Goal: Task Accomplishment & Management: Complete application form

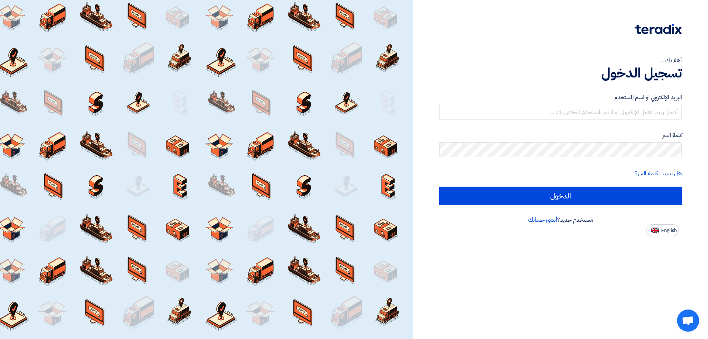
click at [656, 102] on div "البريد الإلكتروني او اسم المستخدم" at bounding box center [560, 106] width 243 height 26
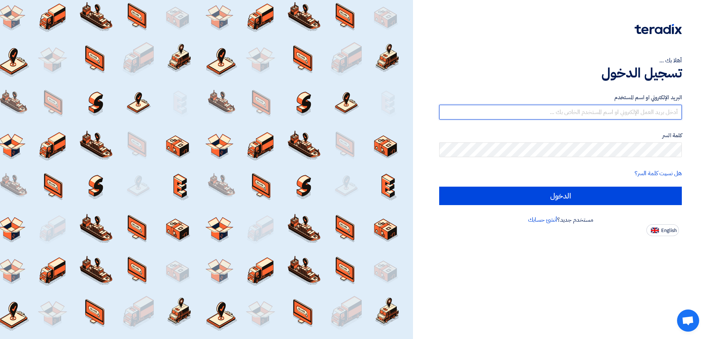
click at [655, 105] on input "text" at bounding box center [560, 112] width 243 height 15
type input "[EMAIL_ADDRESS][DOMAIN_NAME]"
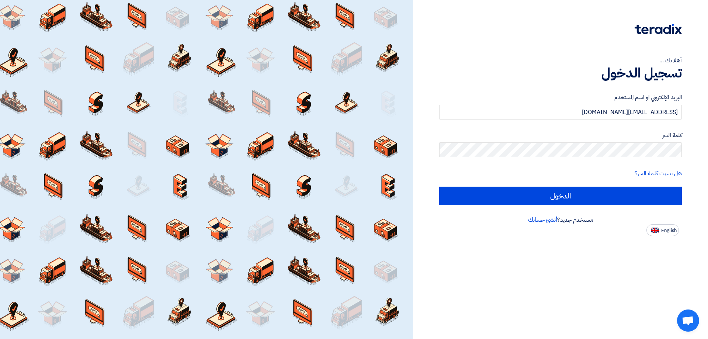
click at [610, 141] on div "كلمة السر" at bounding box center [560, 144] width 243 height 26
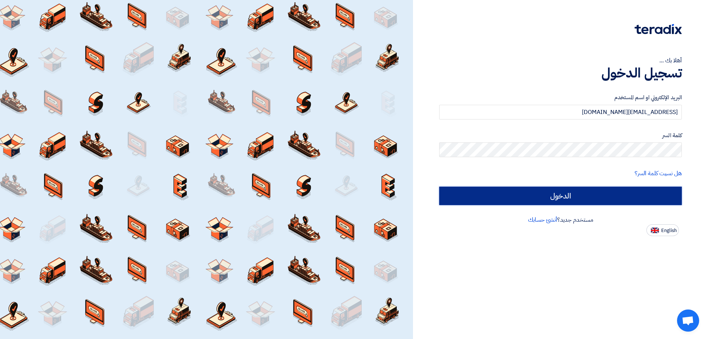
click at [608, 190] on input "الدخول" at bounding box center [560, 195] width 243 height 18
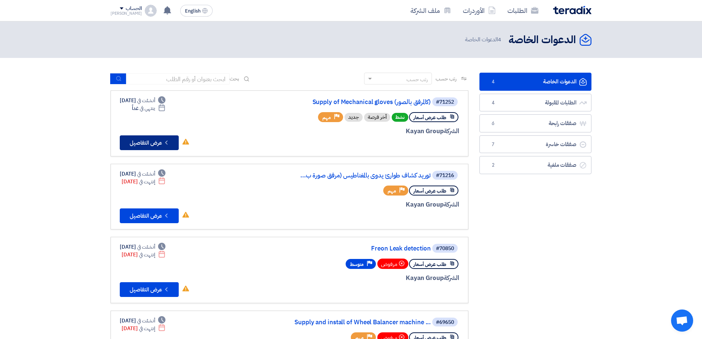
click at [144, 144] on button "Check details عرض التفاصيل" at bounding box center [149, 142] width 59 height 15
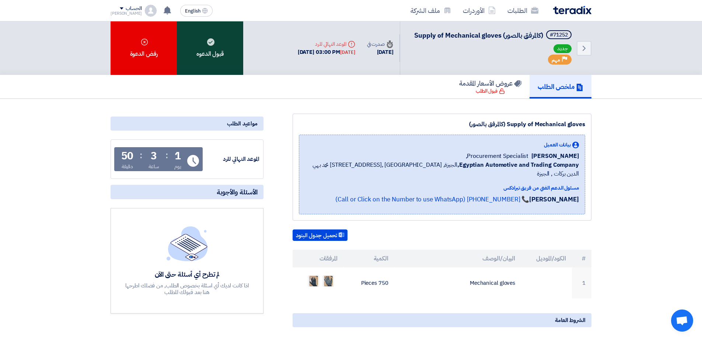
click at [230, 60] on div "قبول الدعوه" at bounding box center [210, 47] width 66 height 53
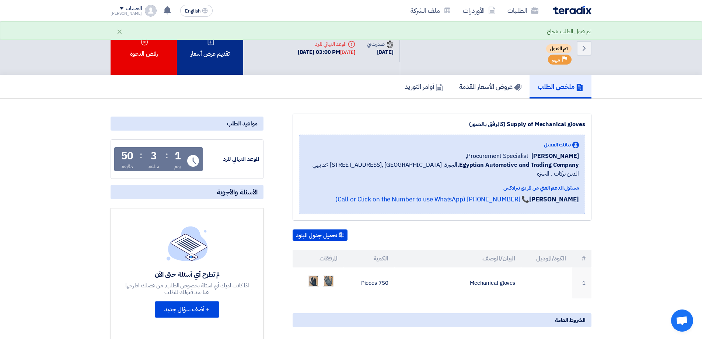
click at [208, 56] on div "تقديم عرض أسعار" at bounding box center [210, 47] width 66 height 53
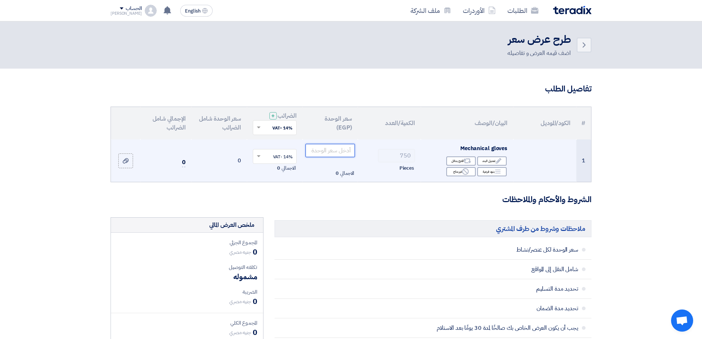
click at [335, 150] on input "number" at bounding box center [331, 150] width 50 height 13
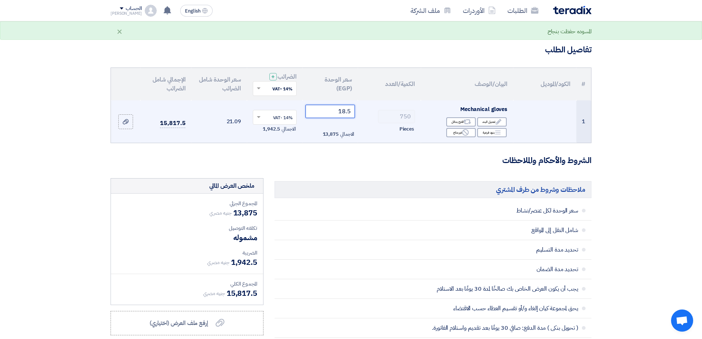
scroll to position [37, 0]
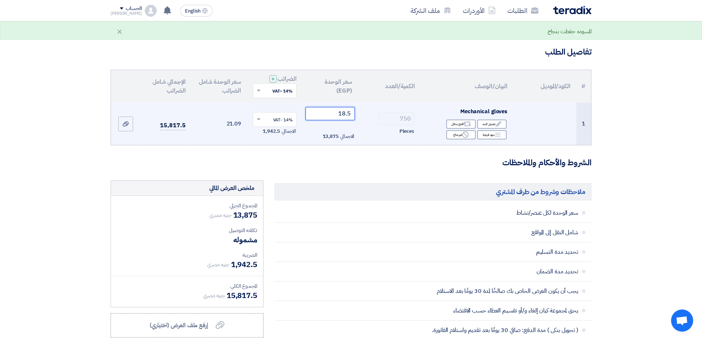
click at [343, 116] on input "18.5" at bounding box center [331, 113] width 50 height 13
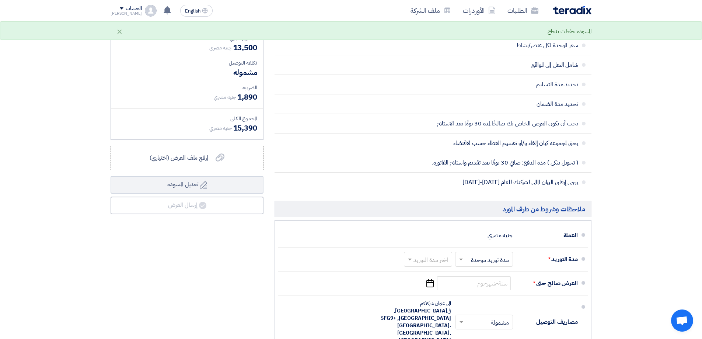
scroll to position [184, 0]
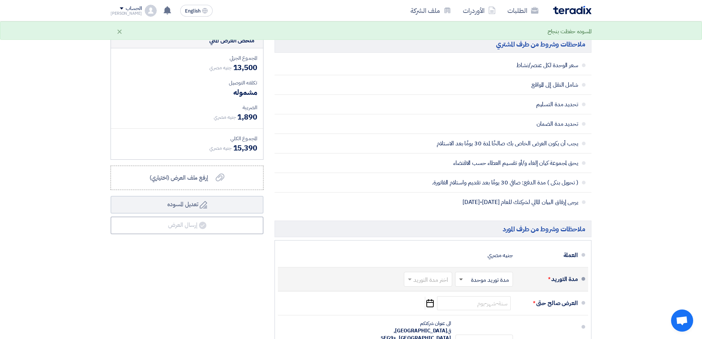
type input "18"
click at [461, 278] on span at bounding box center [461, 279] width 4 height 2
click at [484, 308] on span "مدة توريد موحدة" at bounding box center [491, 308] width 39 height 9
click at [429, 286] on div "اختر مدة التوريد" at bounding box center [428, 279] width 48 height 15
click at [446, 190] on span "(1-2) أيام" at bounding box center [438, 187] width 22 height 9
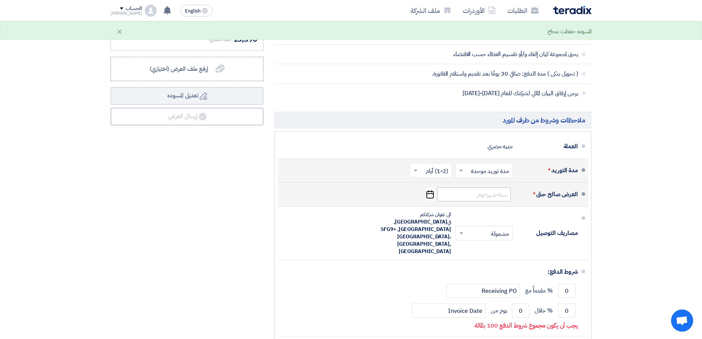
scroll to position [295, 0]
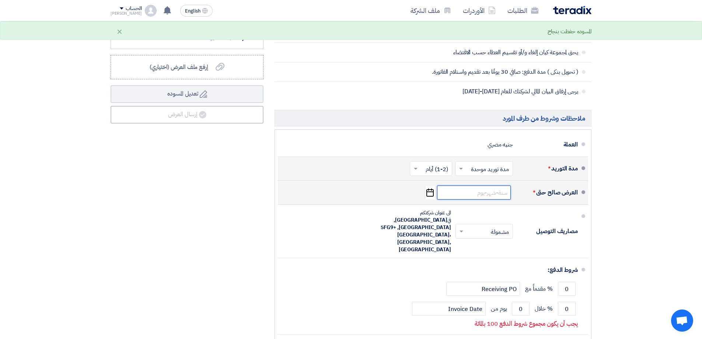
click at [491, 193] on input at bounding box center [474, 192] width 74 height 14
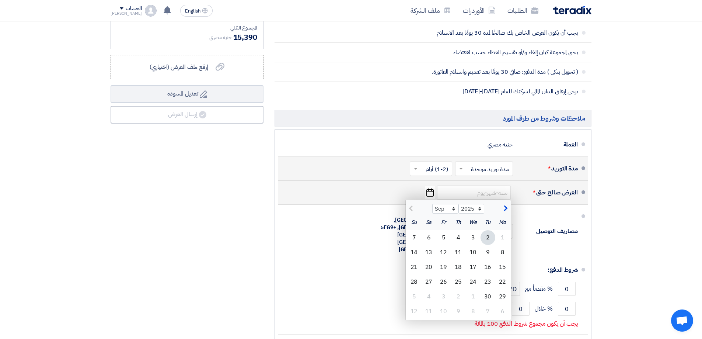
click at [506, 206] on span "button" at bounding box center [505, 208] width 4 height 8
click at [410, 208] on span "button" at bounding box center [412, 208] width 4 height 8
select select "9"
click at [464, 278] on div "25" at bounding box center [458, 281] width 15 height 15
type input "[DATE]"
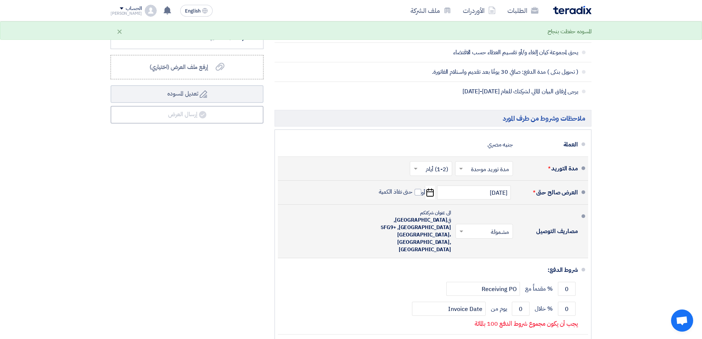
click at [503, 228] on input "text" at bounding box center [483, 232] width 54 height 11
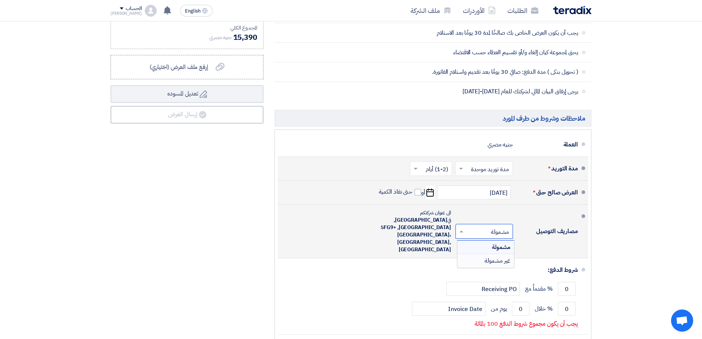
click at [495, 256] on span "غير مشمولة" at bounding box center [498, 260] width 26 height 9
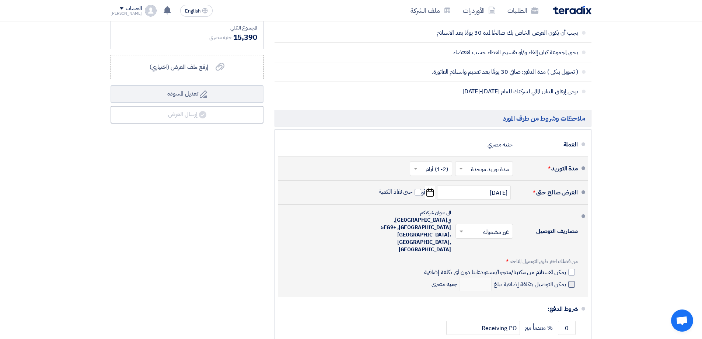
drag, startPoint x: 571, startPoint y: 268, endPoint x: 550, endPoint y: 273, distance: 21.3
click at [571, 281] on span at bounding box center [571, 284] width 7 height 7
click at [566, 280] on input "يمكن التوصيل بتكلفة إضافية تبلغ" at bounding box center [529, 287] width 74 height 14
checkbox input "true"
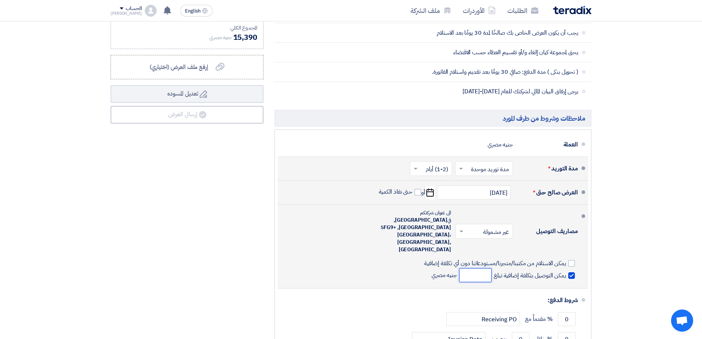
click at [481, 268] on input "number" at bounding box center [475, 275] width 32 height 14
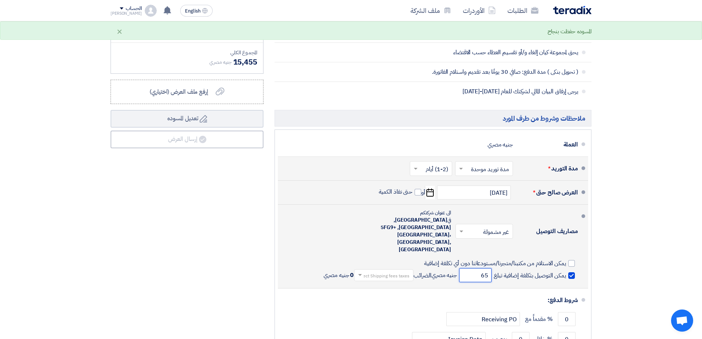
click at [481, 268] on input "65" at bounding box center [475, 275] width 32 height 14
click at [482, 268] on input "65" at bounding box center [475, 275] width 32 height 14
click at [483, 268] on input "65" at bounding box center [475, 275] width 32 height 14
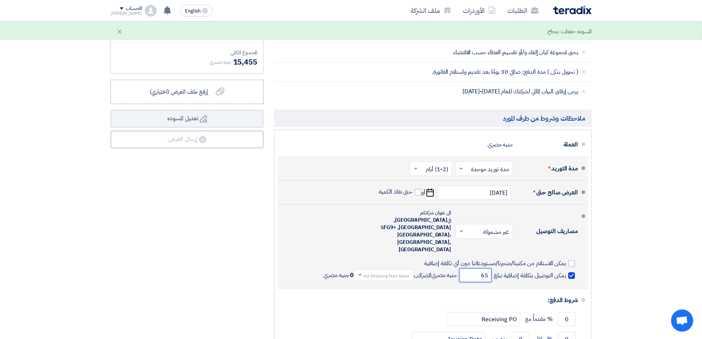
click at [483, 268] on input "65" at bounding box center [475, 275] width 32 height 14
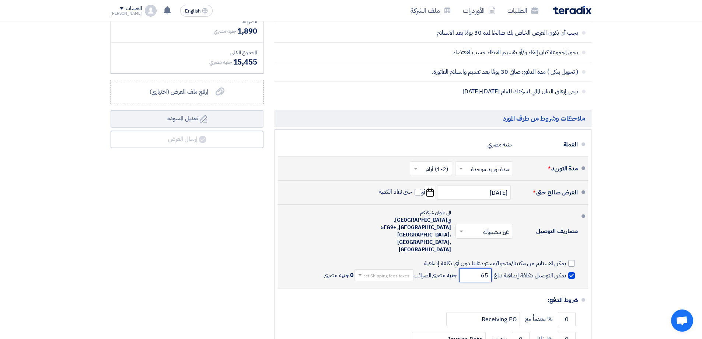
click at [483, 268] on input "65" at bounding box center [475, 275] width 32 height 14
type input "550"
click at [388, 271] on input "text" at bounding box center [383, 276] width 56 height 11
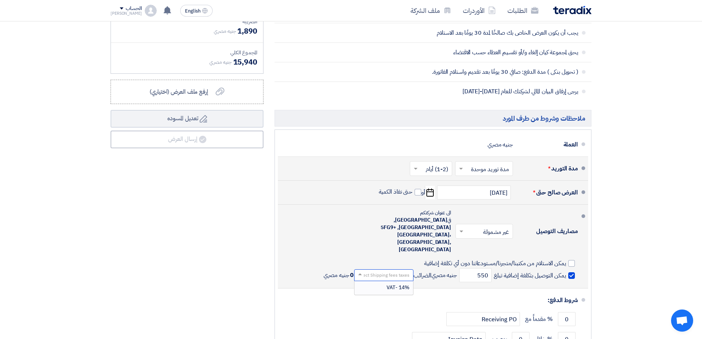
click at [387, 283] on span "14% -VAT" at bounding box center [398, 287] width 23 height 8
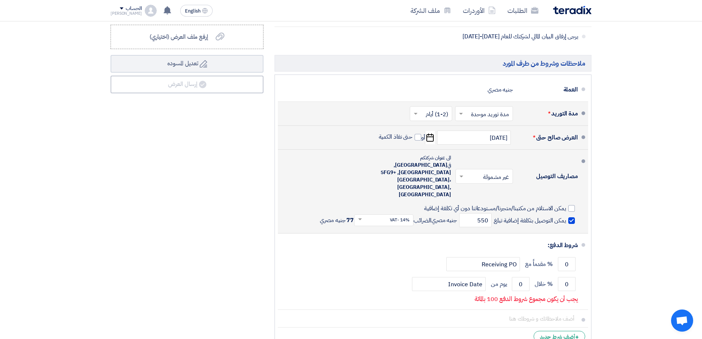
scroll to position [369, 0]
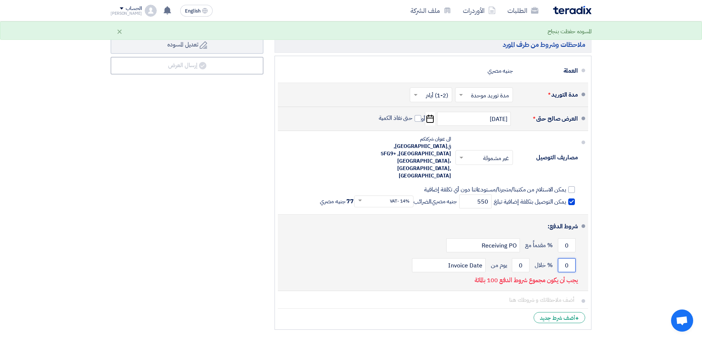
click at [564, 258] on input "0" at bounding box center [567, 265] width 18 height 14
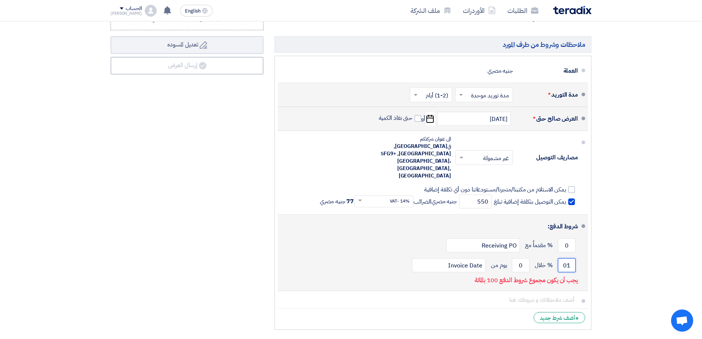
click at [564, 258] on input "01" at bounding box center [567, 265] width 18 height 14
click at [569, 258] on input "01" at bounding box center [567, 265] width 18 height 14
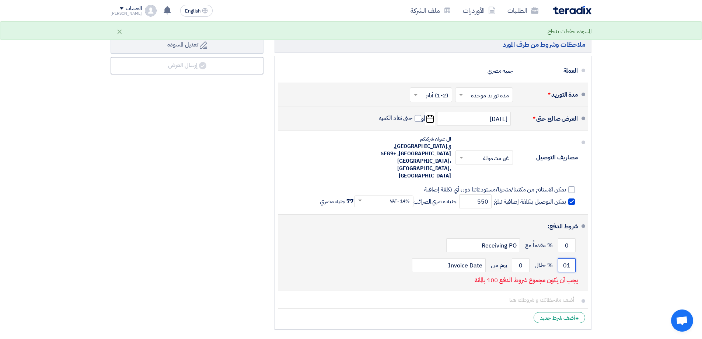
click at [569, 258] on input "01" at bounding box center [567, 265] width 18 height 14
type input "100"
click at [526, 258] on input "0" at bounding box center [521, 265] width 18 height 14
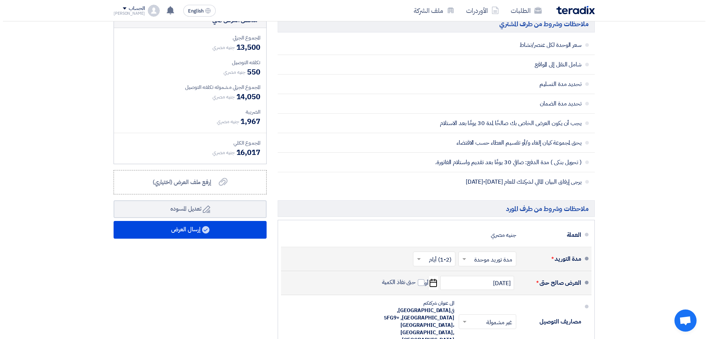
scroll to position [192, 0]
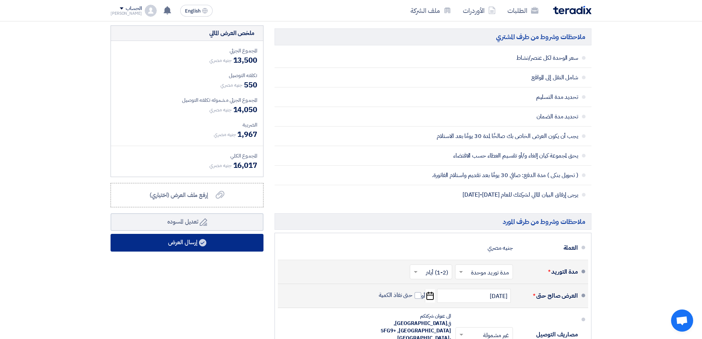
type input "30"
click at [238, 240] on button "إرسال العرض" at bounding box center [187, 243] width 153 height 18
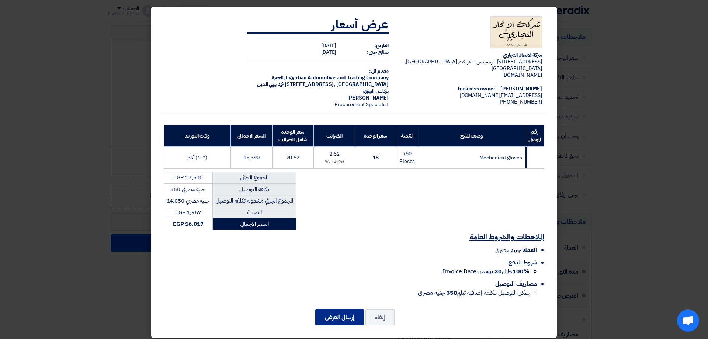
click at [343, 309] on button "إرسال العرض" at bounding box center [339, 317] width 49 height 16
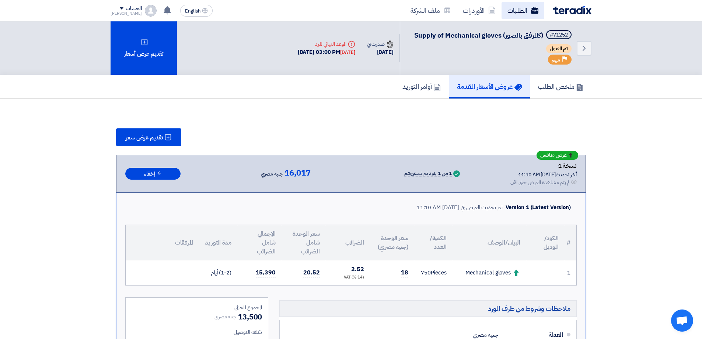
click at [515, 12] on link "الطلبات" at bounding box center [523, 10] width 43 height 17
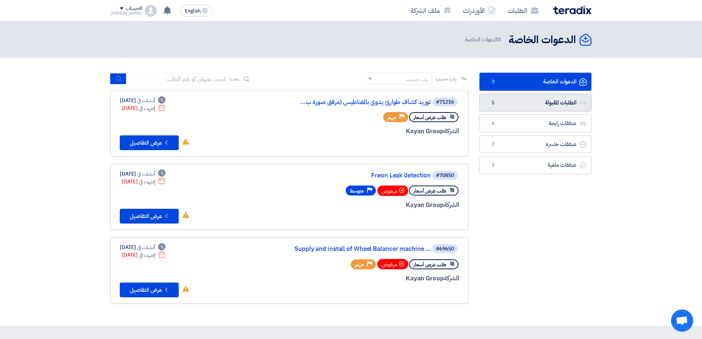
click at [569, 97] on link "الطلبات المقبولة الطلبات المقبولة 5" at bounding box center [535, 103] width 112 height 18
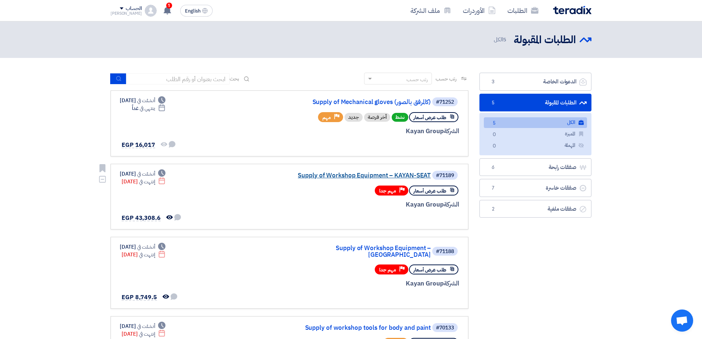
click at [422, 172] on link "Supply of Workshop Equipment – KAYAN-SEAT" at bounding box center [356, 175] width 147 height 7
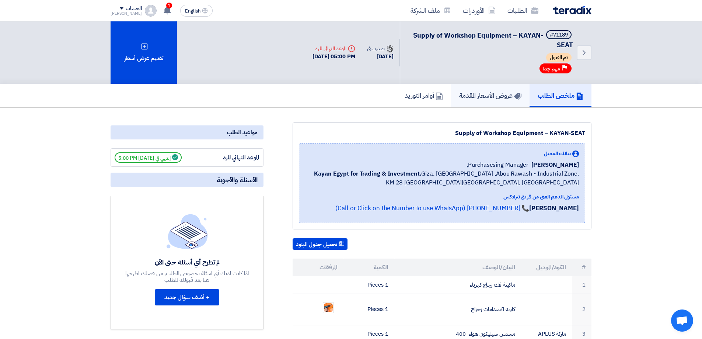
click at [499, 97] on h5 "عروض الأسعار المقدمة" at bounding box center [490, 95] width 62 height 8
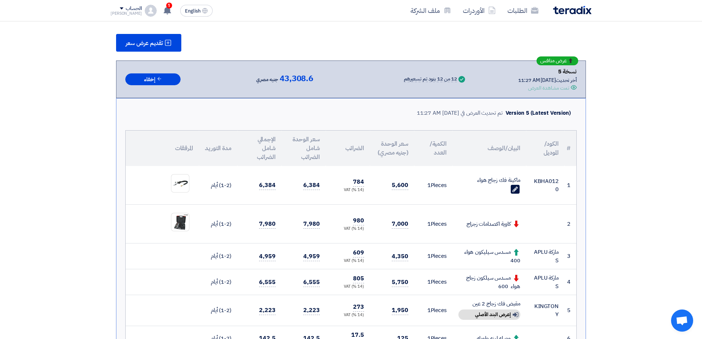
scroll to position [74, 0]
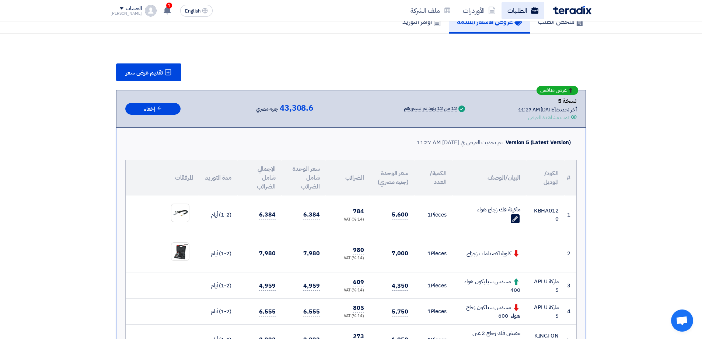
click at [516, 11] on link "الطلبات" at bounding box center [523, 10] width 43 height 17
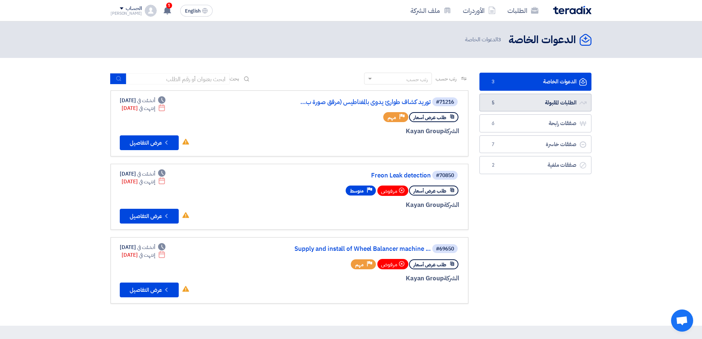
click at [568, 102] on link "الطلبات المقبولة الطلبات المقبولة 5" at bounding box center [535, 103] width 112 height 18
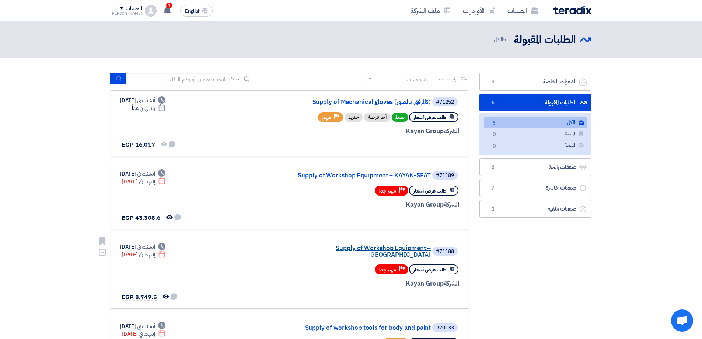
click at [356, 251] on link "Supply of Workshop Equipment – [GEOGRAPHIC_DATA]" at bounding box center [356, 251] width 147 height 13
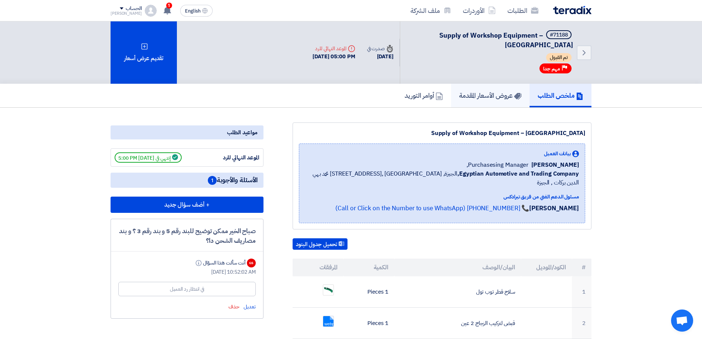
click at [486, 101] on link "عروض الأسعار المقدمة" at bounding box center [490, 96] width 79 height 24
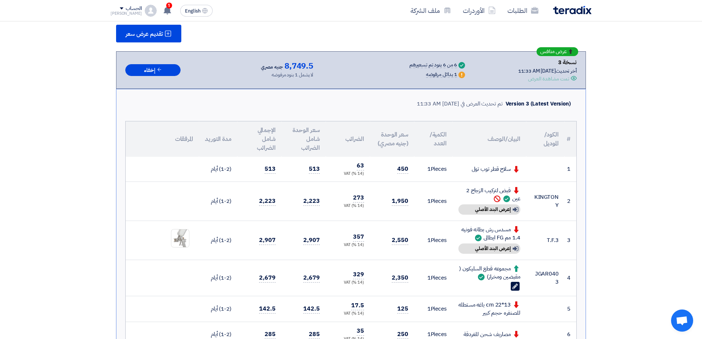
scroll to position [111, 0]
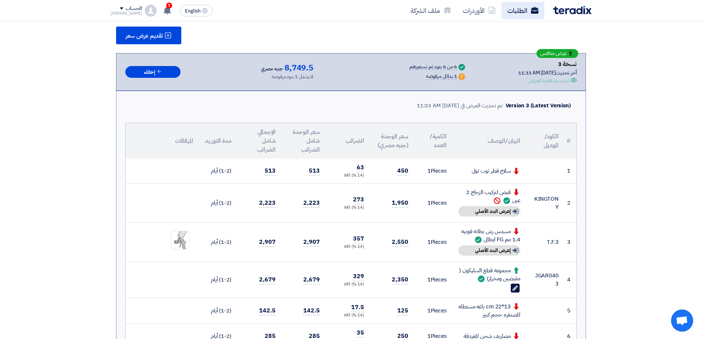
click at [530, 11] on link "الطلبات" at bounding box center [523, 10] width 43 height 17
